Goal: Information Seeking & Learning: Learn about a topic

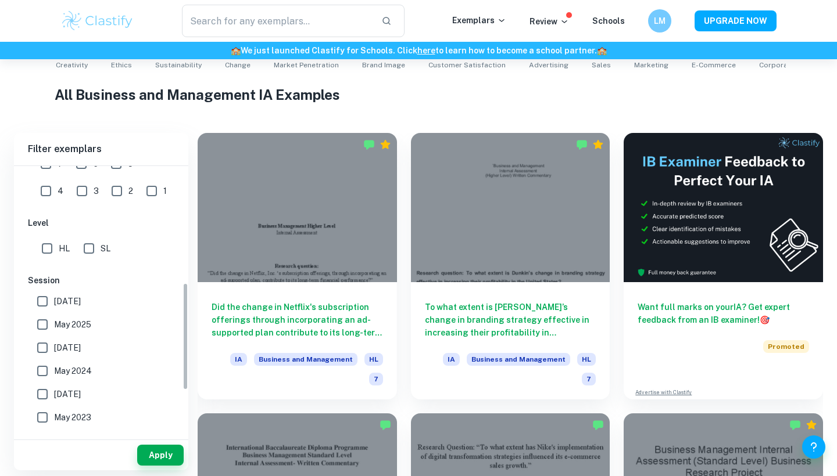
scroll to position [290, 0]
click at [91, 250] on input "SL" at bounding box center [88, 250] width 23 height 23
checkbox input "true"
click at [175, 453] on button "Apply" at bounding box center [160, 455] width 46 height 21
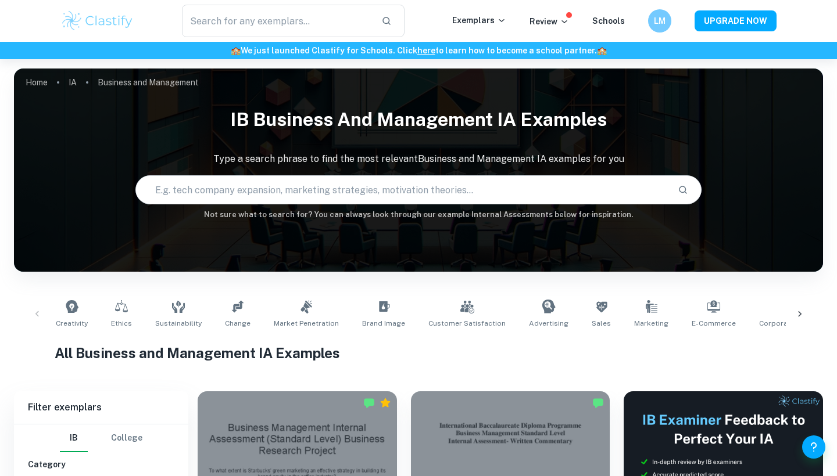
scroll to position [0, 0]
click at [219, 186] on input "text" at bounding box center [402, 190] width 532 height 33
type input "business uber"
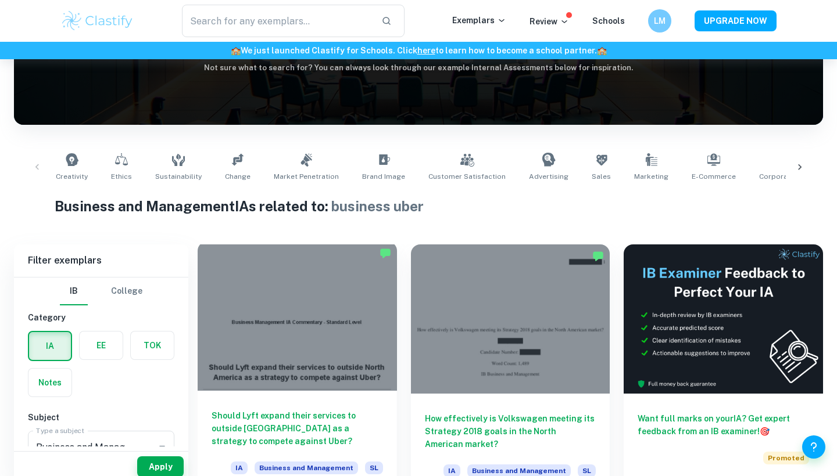
scroll to position [210, 0]
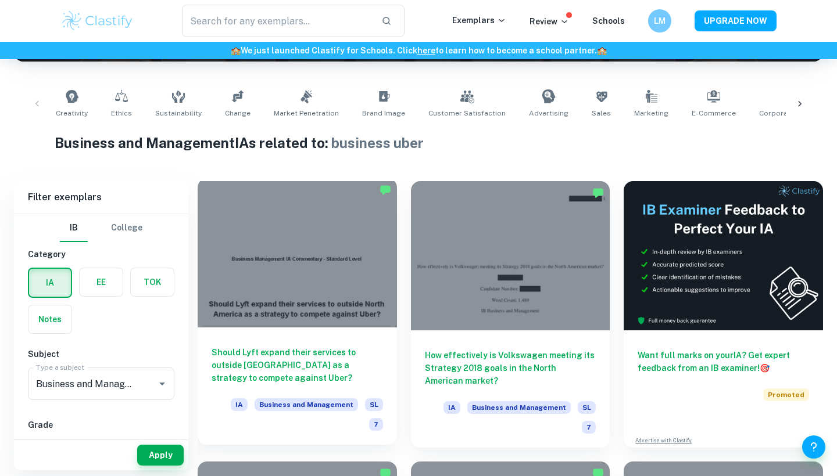
click at [322, 272] on div at bounding box center [297, 252] width 199 height 149
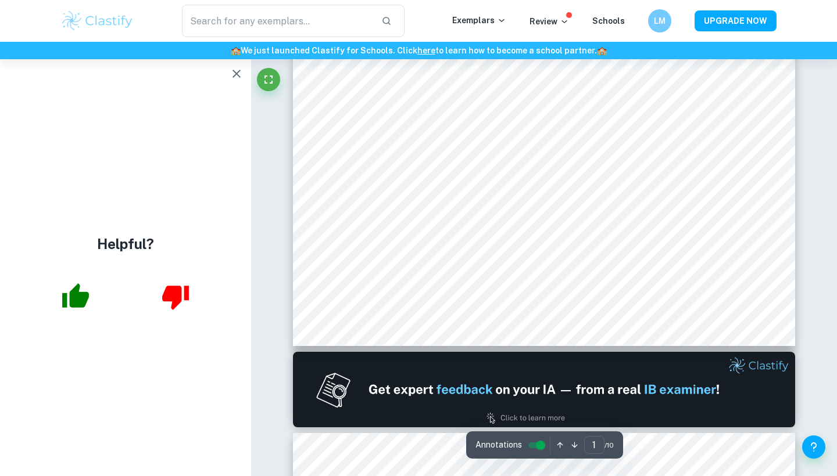
type input "2"
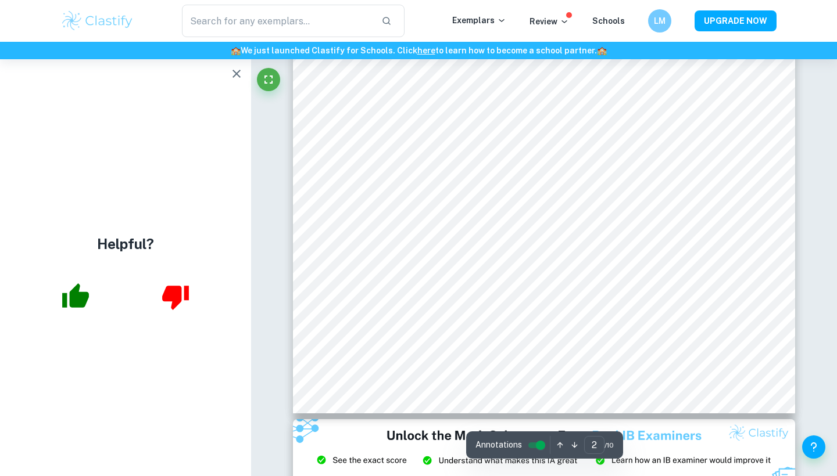
scroll to position [1049, 0]
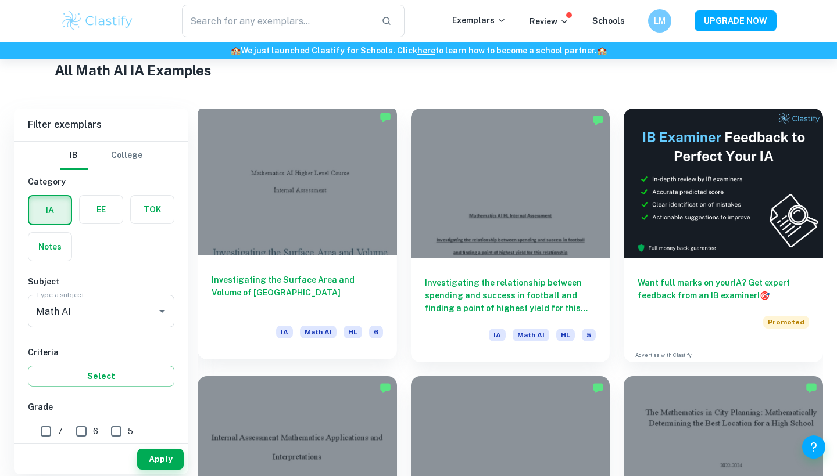
scroll to position [284, 0]
